Goal: Download file/media

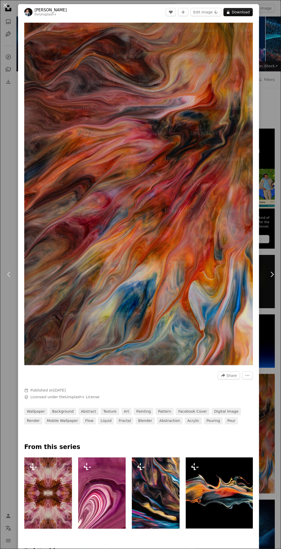
scroll to position [2952, 0]
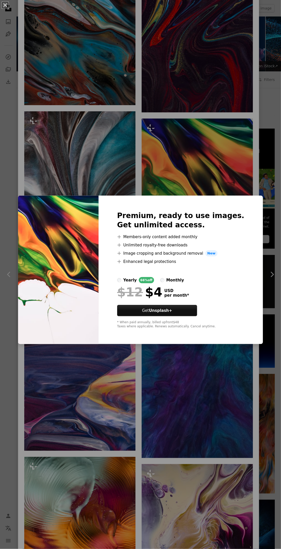
click at [106, 392] on div "An X shape Premium, ready to use images. Get unlimited access. A plus sign Memb…" at bounding box center [140, 274] width 281 height 549
